Goal: Task Accomplishment & Management: Manage account settings

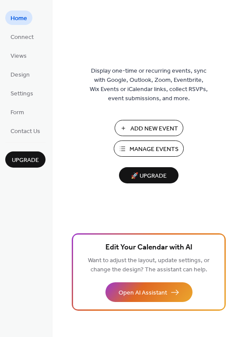
click at [153, 146] on span "Manage Events" at bounding box center [153, 149] width 49 height 9
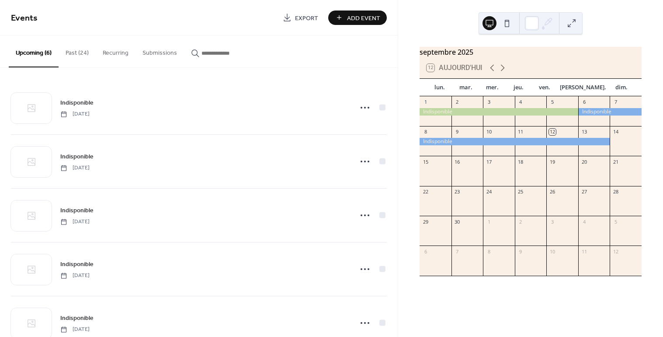
click at [443, 115] on div at bounding box center [499, 111] width 159 height 7
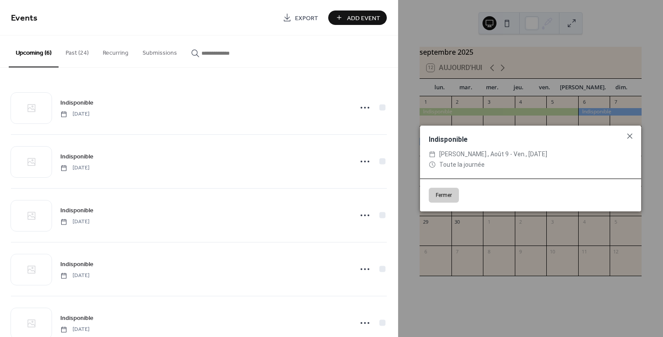
click at [448, 193] on button "Fermer" at bounding box center [444, 195] width 30 height 15
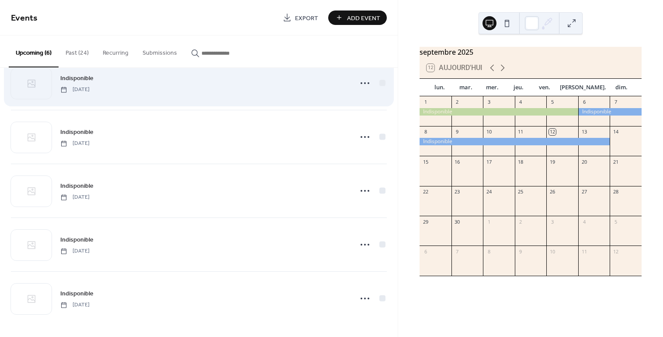
scroll to position [80, 0]
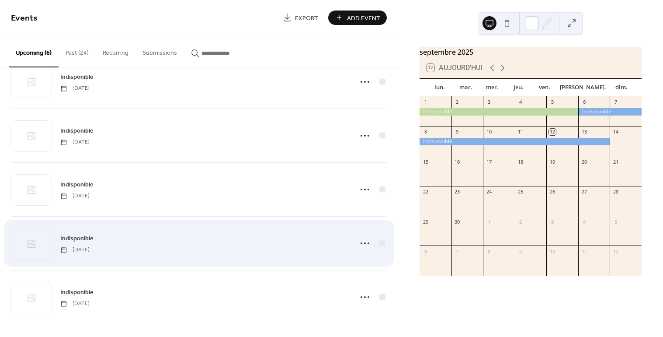
click at [184, 236] on div "Indisponible [DATE]" at bounding box center [203, 243] width 287 height 20
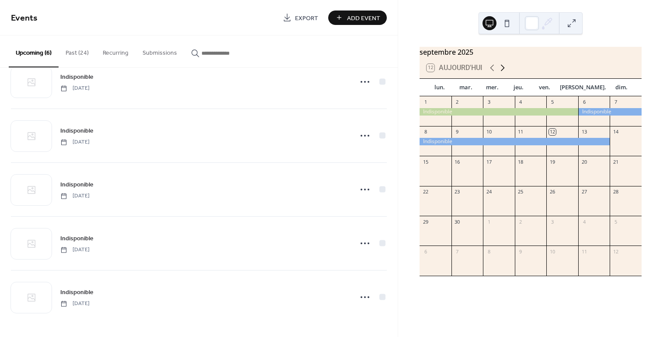
click at [502, 72] on icon at bounding box center [502, 68] width 10 height 10
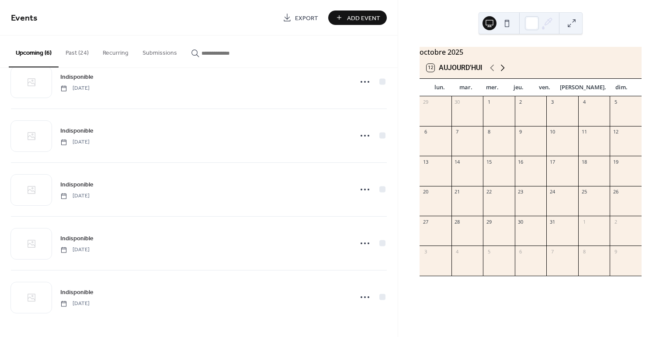
click at [502, 72] on icon at bounding box center [502, 68] width 10 height 10
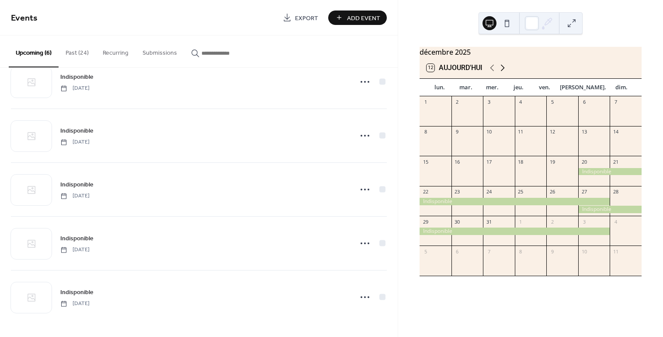
click at [502, 72] on icon at bounding box center [502, 68] width 10 height 10
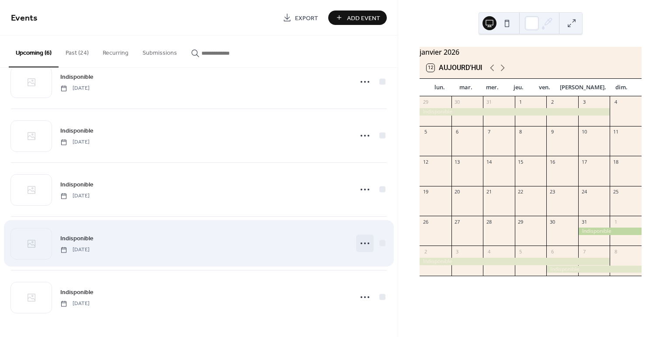
click at [368, 243] on circle at bounding box center [369, 243] width 2 height 2
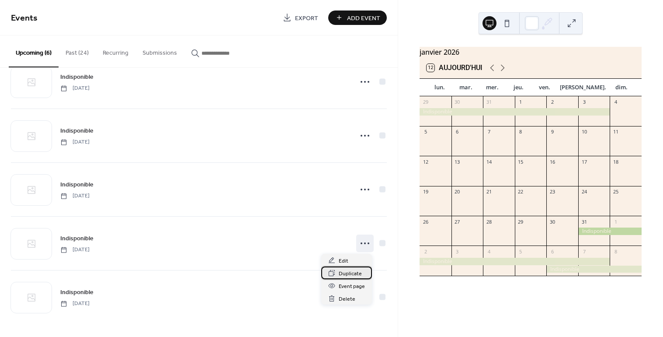
click at [352, 273] on span "Duplicate" at bounding box center [350, 273] width 23 height 9
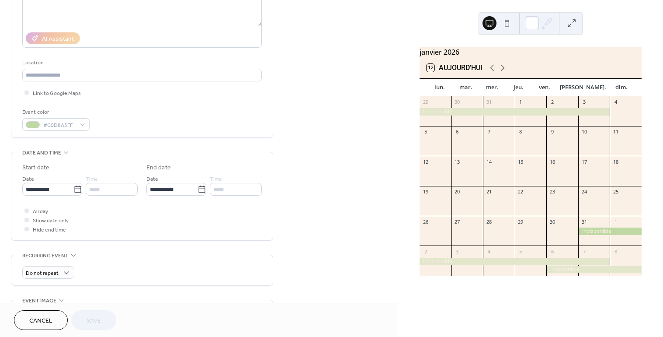
scroll to position [134, 0]
click at [75, 186] on icon at bounding box center [77, 188] width 9 height 9
click at [73, 186] on input "**********" at bounding box center [47, 187] width 51 height 13
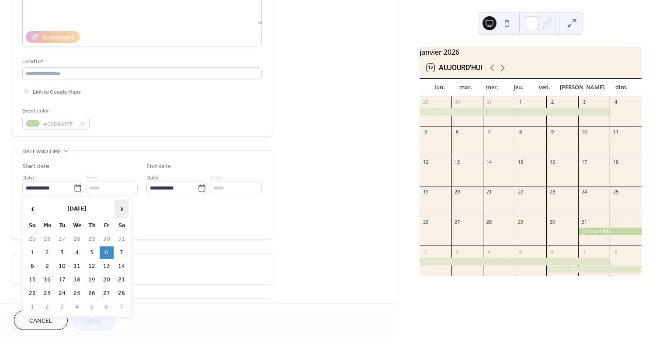
click at [124, 208] on span "›" at bounding box center [121, 208] width 13 height 17
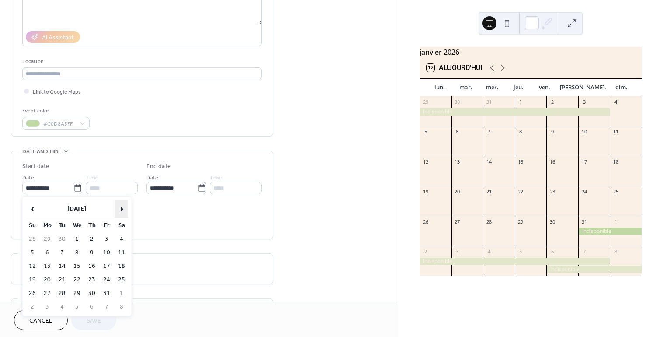
click at [124, 208] on span "›" at bounding box center [121, 208] width 13 height 17
click at [33, 207] on span "‹" at bounding box center [32, 208] width 13 height 17
click at [125, 267] on td "15" at bounding box center [122, 266] width 14 height 13
type input "**********"
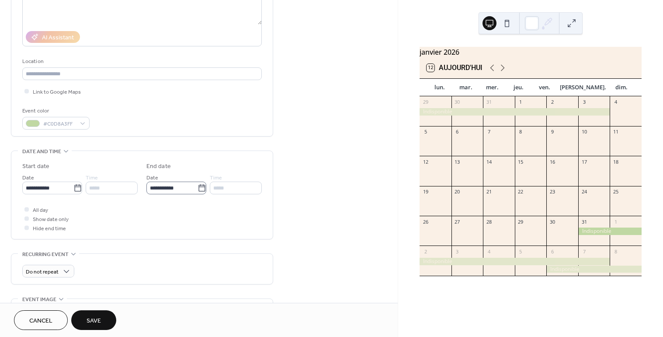
click at [199, 189] on icon at bounding box center [202, 188] width 9 height 9
click at [198, 189] on input "**********" at bounding box center [171, 187] width 51 height 13
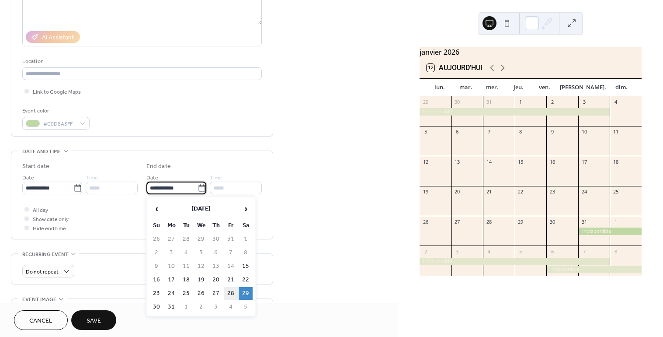
click at [234, 291] on td "28" at bounding box center [231, 293] width 14 height 13
type input "**********"
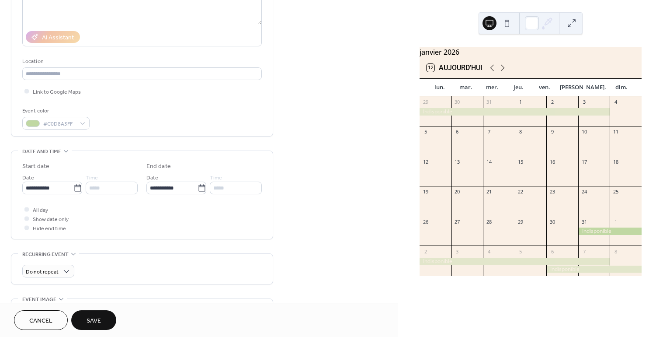
click at [97, 322] on span "Save" at bounding box center [94, 320] width 14 height 9
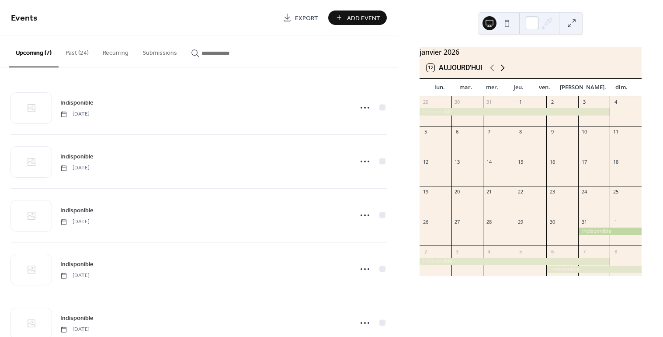
click at [506, 73] on icon at bounding box center [502, 68] width 10 height 10
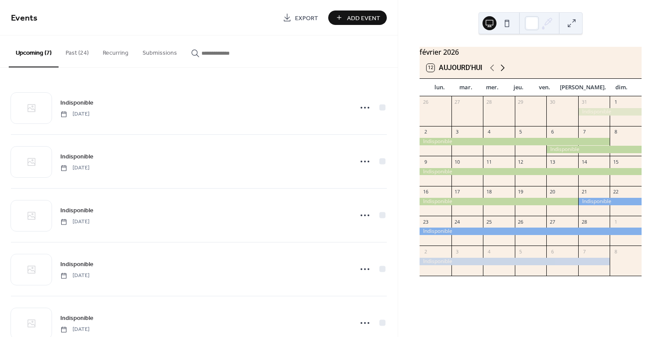
click at [506, 73] on icon at bounding box center [502, 68] width 10 height 10
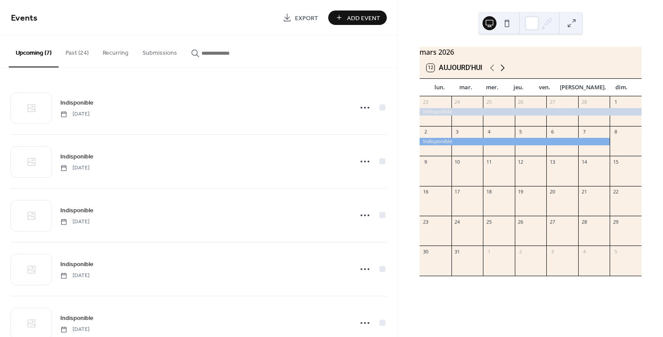
click at [506, 73] on icon at bounding box center [502, 68] width 10 height 10
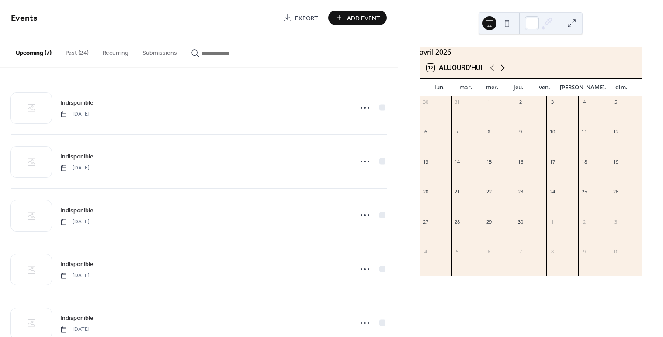
click at [506, 73] on icon at bounding box center [502, 68] width 10 height 10
